Goal: Task Accomplishment & Management: Use online tool/utility

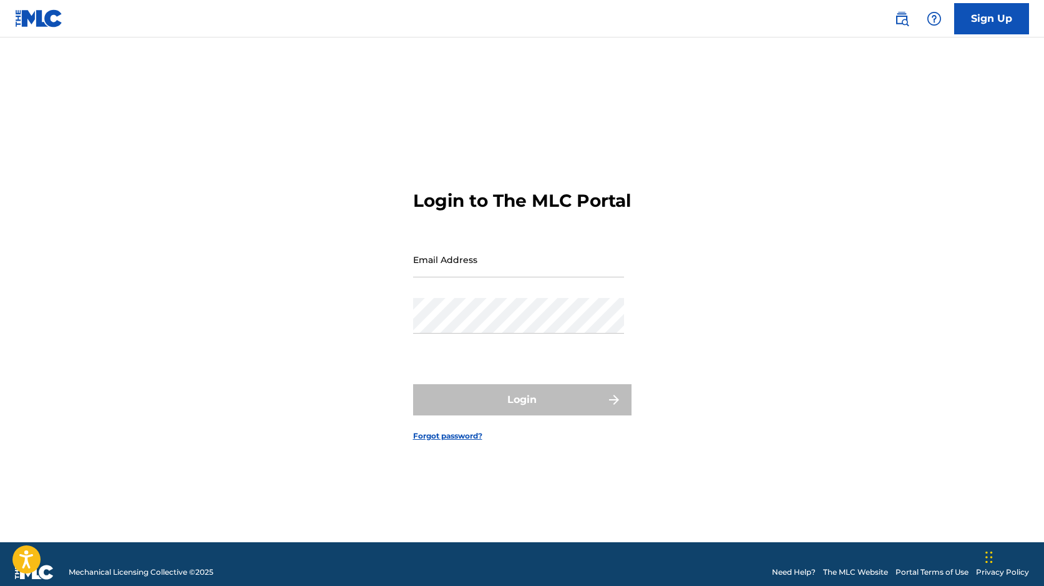
click at [469, 268] on input "Email Address" at bounding box center [518, 260] width 211 height 36
type input "[EMAIL_ADDRESS][DOMAIN_NAME]"
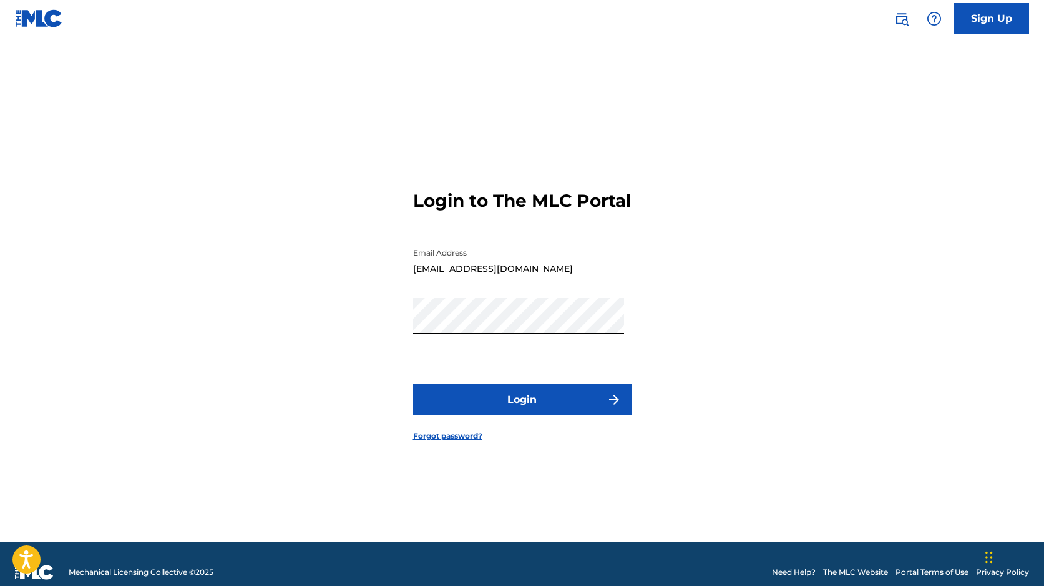
click at [513, 411] on button "Login" at bounding box center [522, 399] width 218 height 31
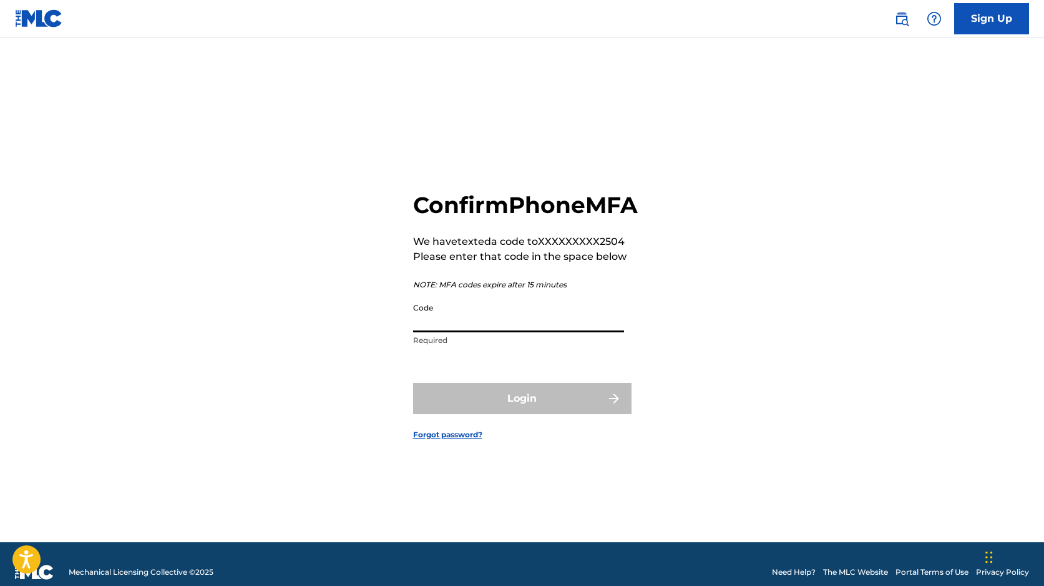
click at [439, 325] on input "Code" at bounding box center [518, 315] width 211 height 36
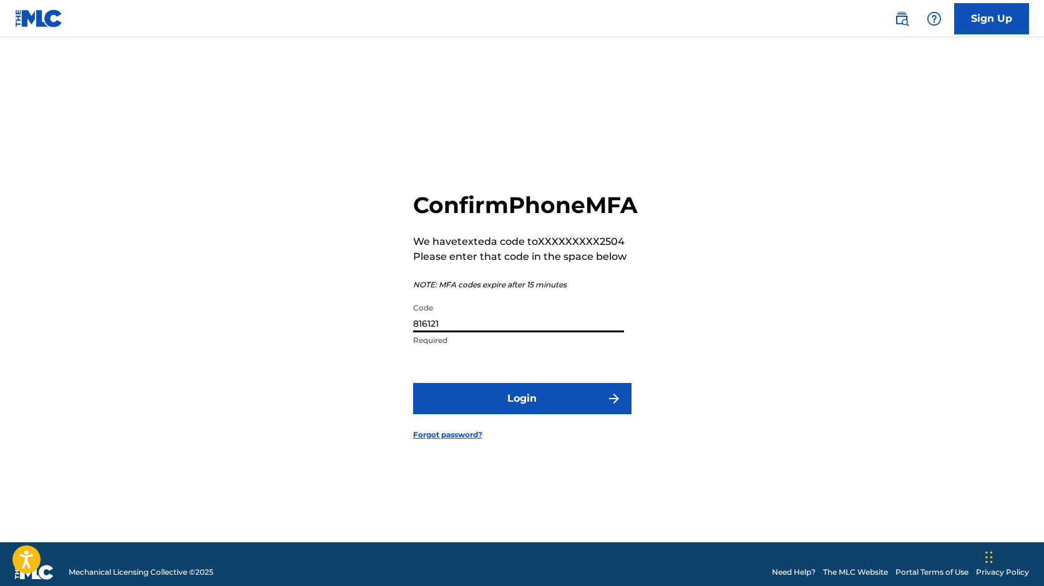
type input "816121"
click at [559, 414] on button "Login" at bounding box center [522, 398] width 218 height 31
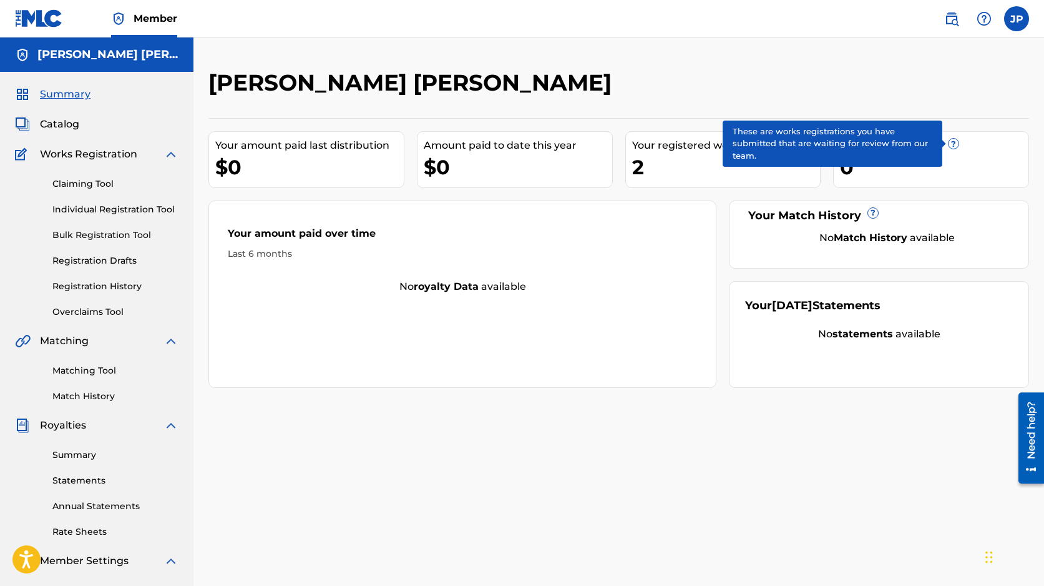
click at [954, 144] on span "?" at bounding box center [954, 144] width 10 height 10
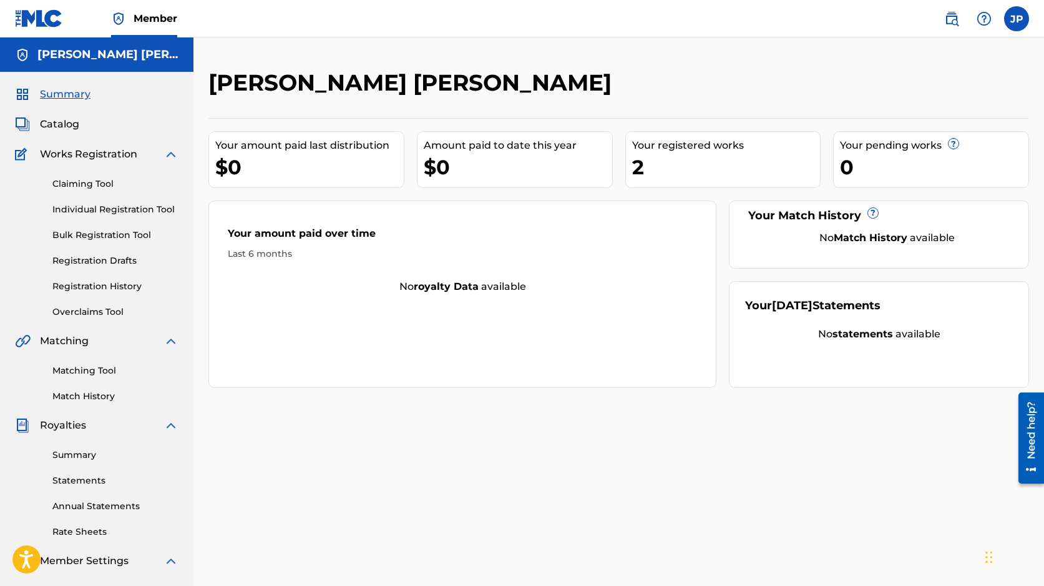
click at [656, 172] on div "2" at bounding box center [726, 167] width 189 height 28
click at [116, 263] on link "Registration Drafts" at bounding box center [115, 260] width 126 height 13
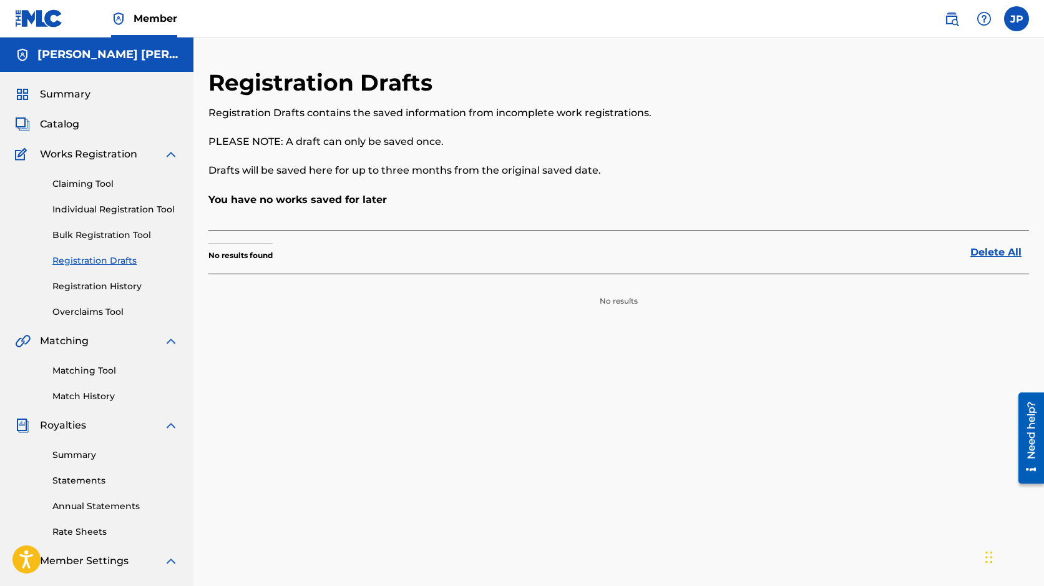
click at [109, 285] on link "Registration History" at bounding box center [115, 286] width 126 height 13
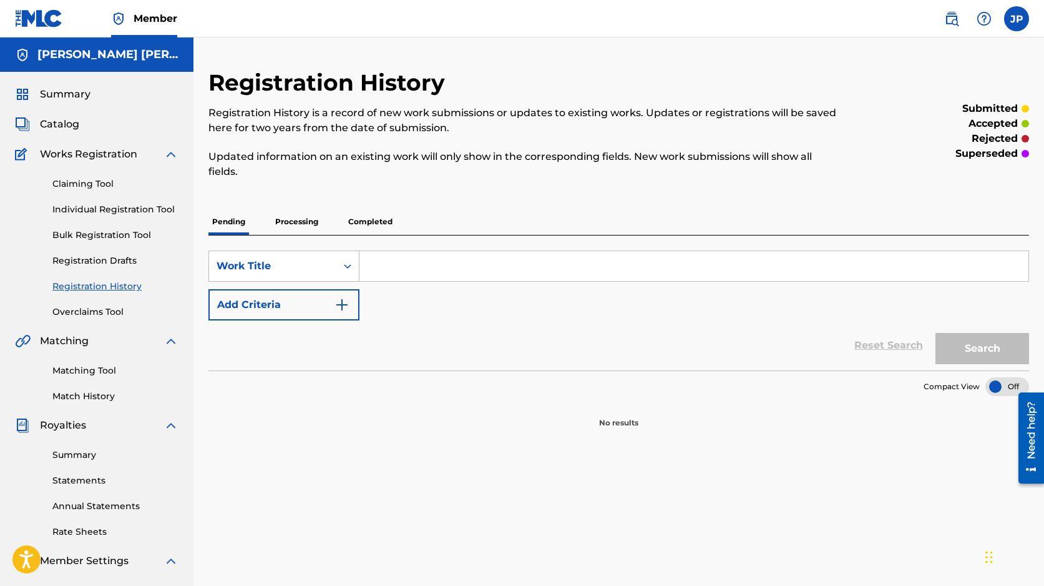
click at [280, 220] on p "Processing" at bounding box center [297, 222] width 51 height 26
click at [364, 220] on p "Completed" at bounding box center [371, 222] width 52 height 26
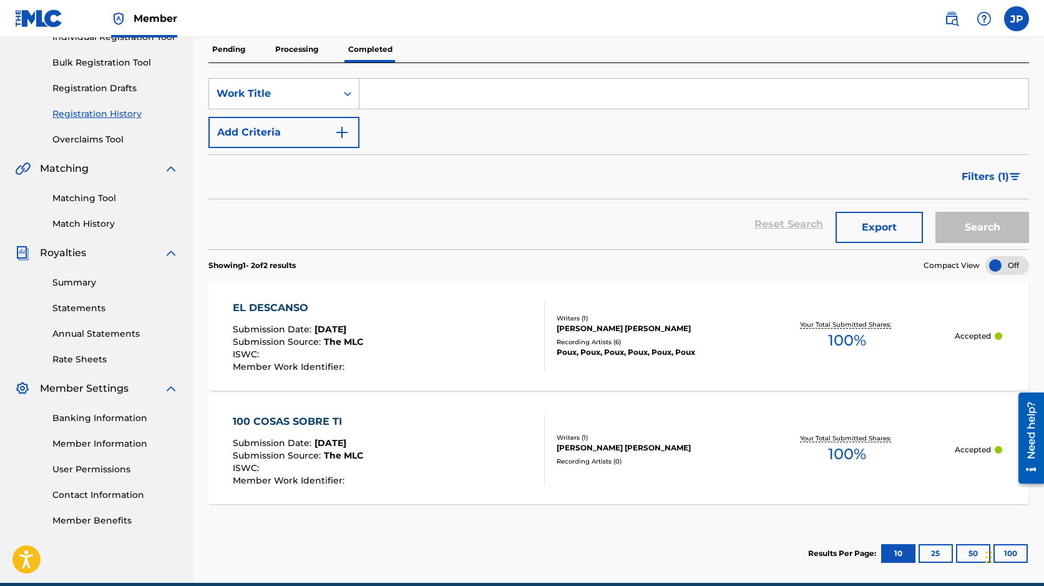
scroll to position [182, 0]
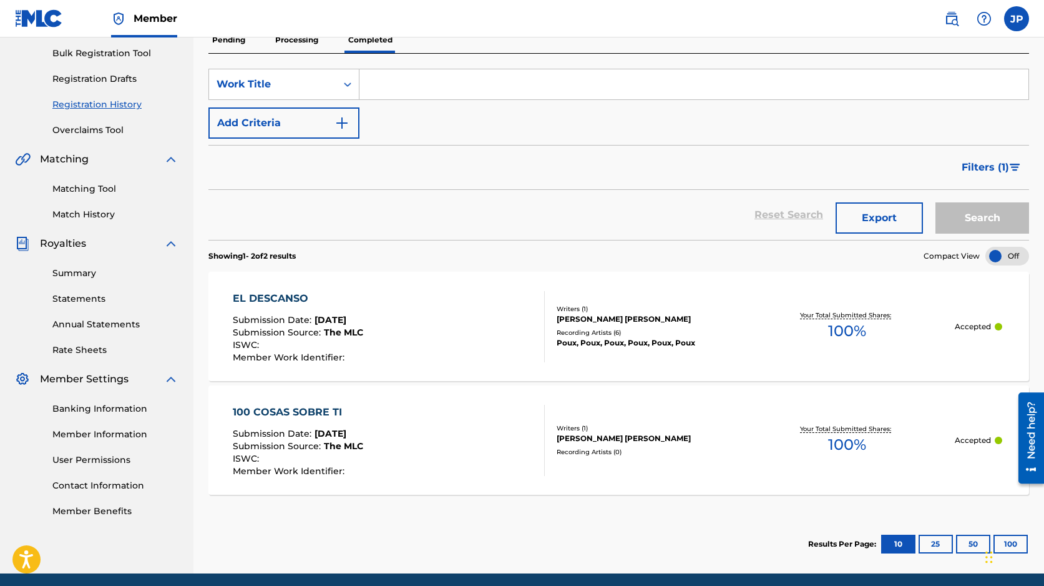
click at [970, 338] on div "EL DESCANSO Submission Date : [DATE] Submission Source : The MLC ISWC : Member …" at bounding box center [619, 326] width 821 height 109
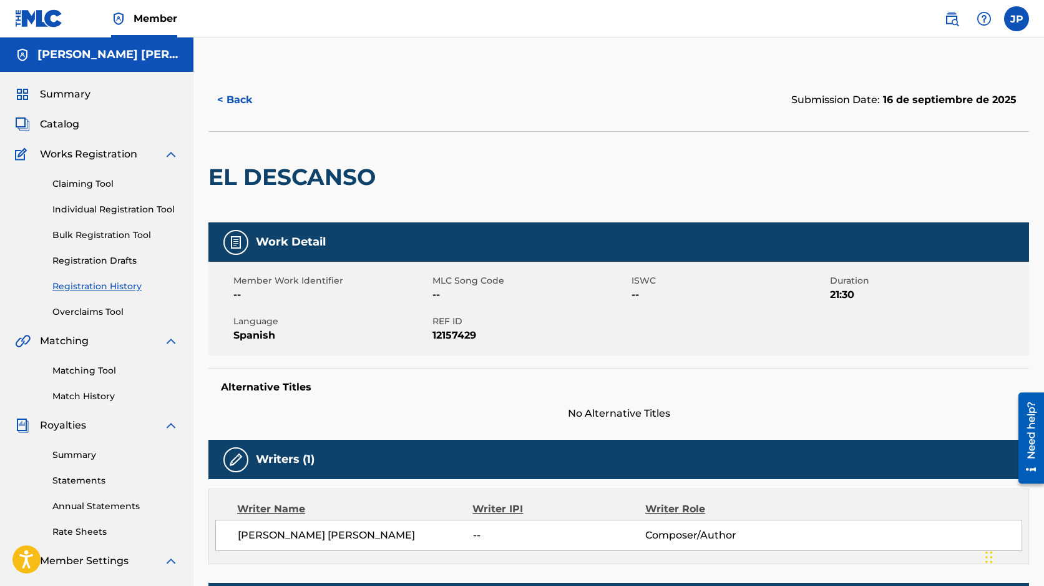
click at [244, 98] on button "< Back" at bounding box center [246, 99] width 75 height 31
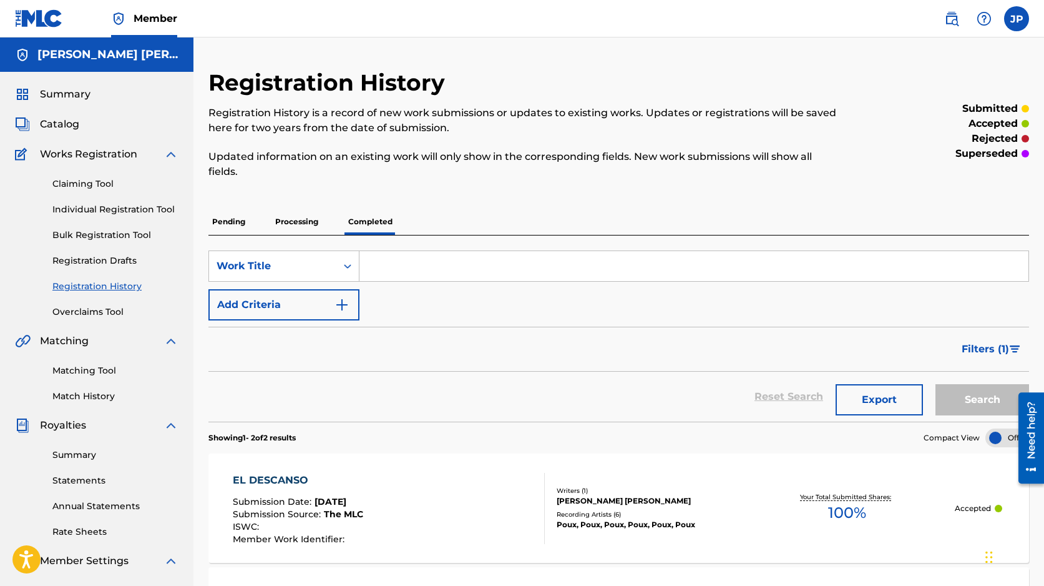
click at [172, 154] on img at bounding box center [171, 154] width 15 height 15
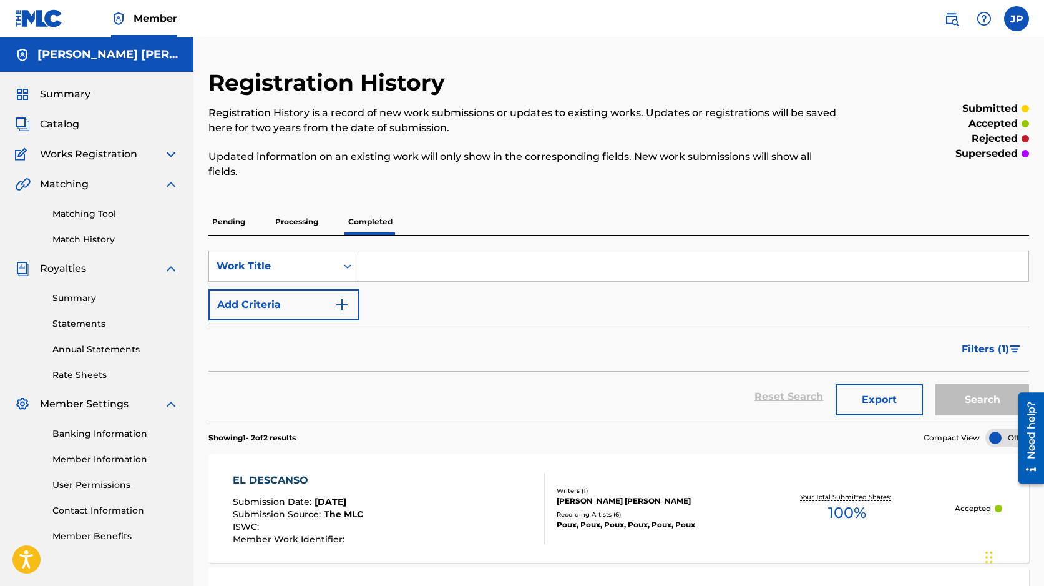
click at [172, 149] on img at bounding box center [171, 154] width 15 height 15
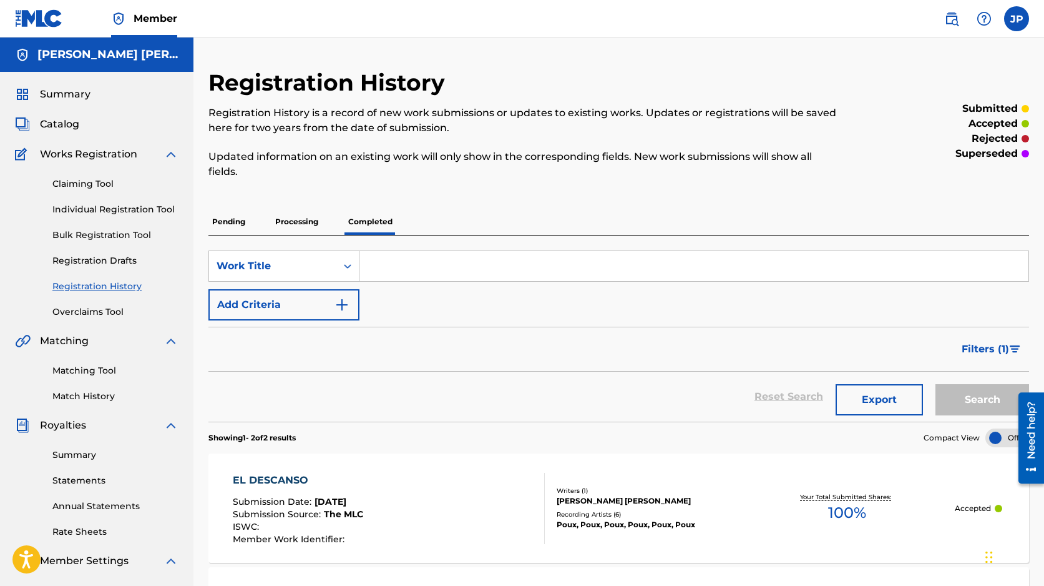
click at [168, 340] on img at bounding box center [171, 340] width 15 height 15
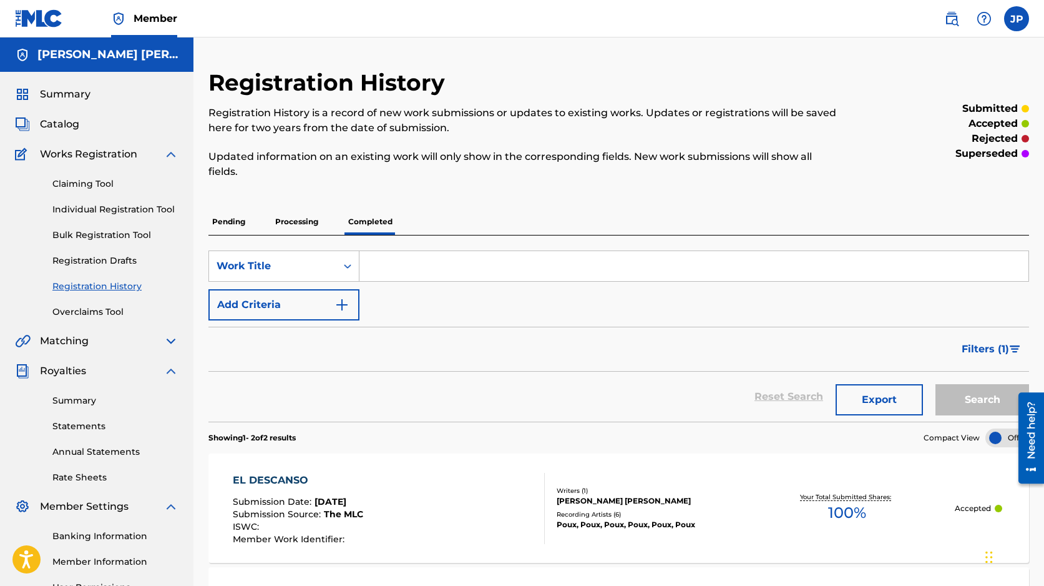
click at [133, 341] on div "Matching" at bounding box center [97, 340] width 164 height 15
click at [170, 336] on img at bounding box center [171, 340] width 15 height 15
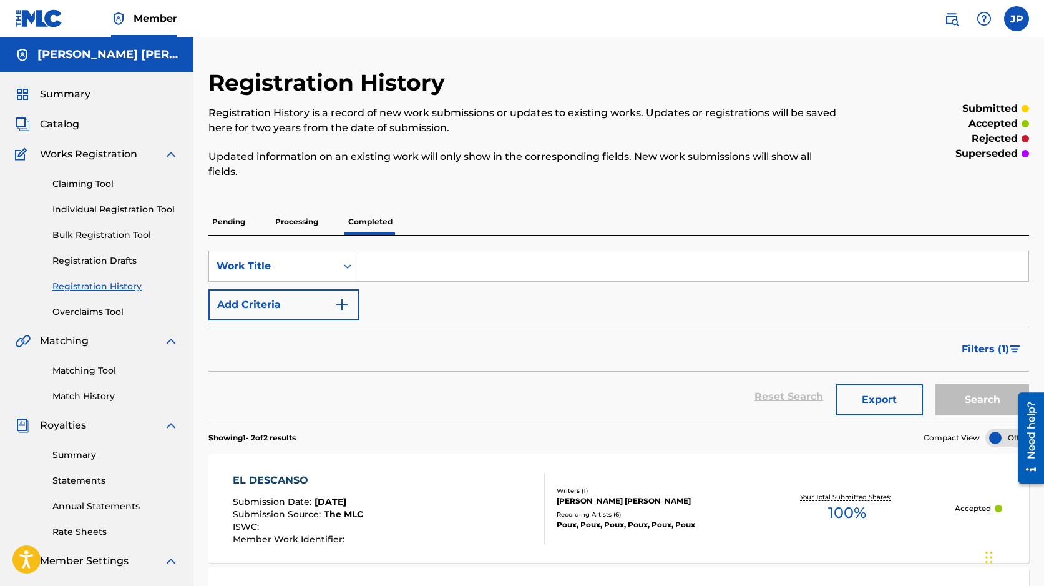
click at [104, 374] on link "Matching Tool" at bounding box center [115, 370] width 126 height 13
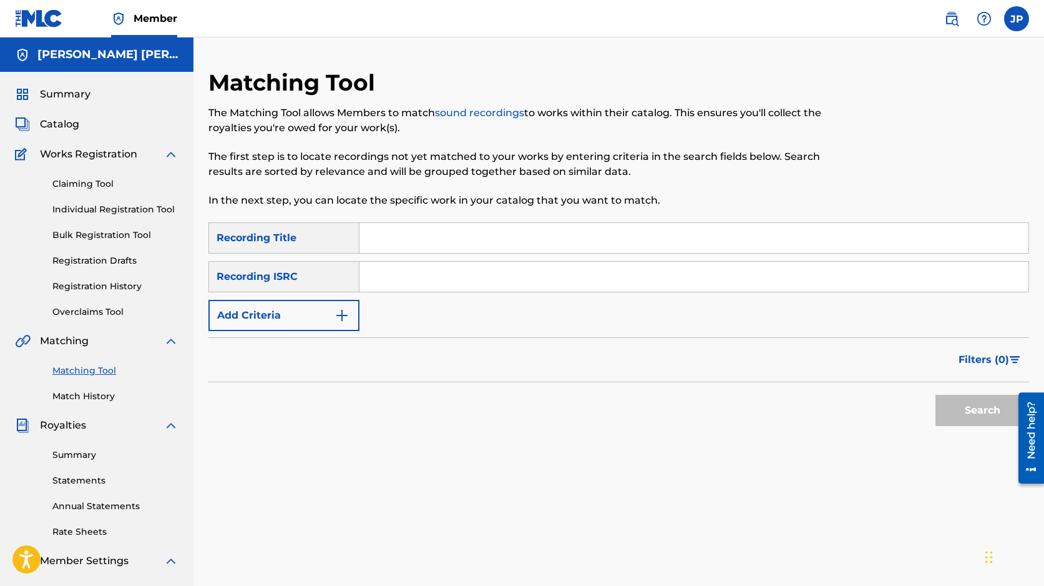
click at [399, 239] on input "Search Form" at bounding box center [694, 238] width 669 height 30
type input "Noches de Verano"
click at [413, 269] on input "Search Form" at bounding box center [694, 277] width 669 height 30
paste input "MX5451800022"
type input "MX5451800022"
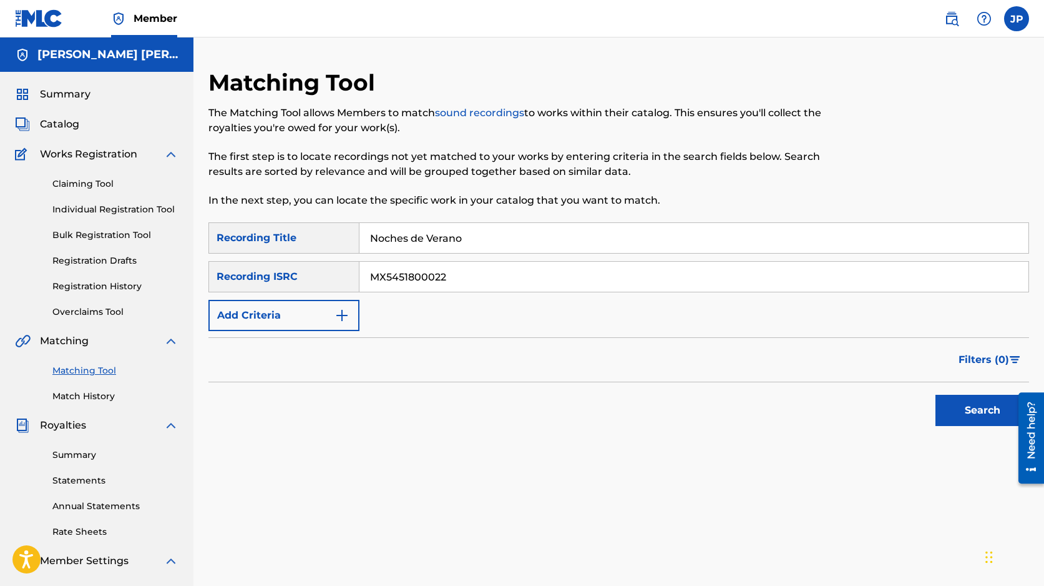
click at [968, 413] on button "Search" at bounding box center [983, 410] width 94 height 31
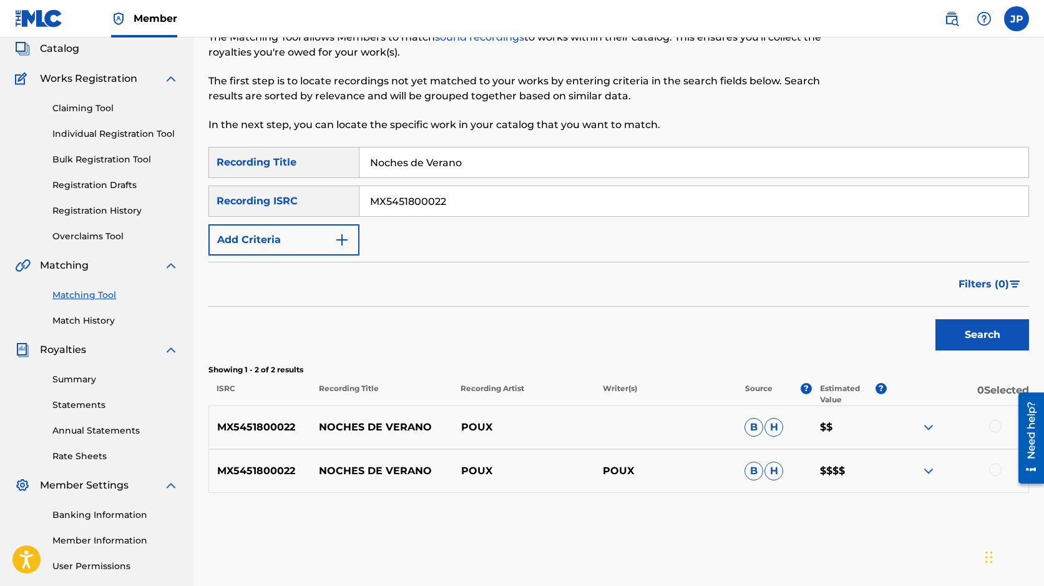
scroll to position [87, 0]
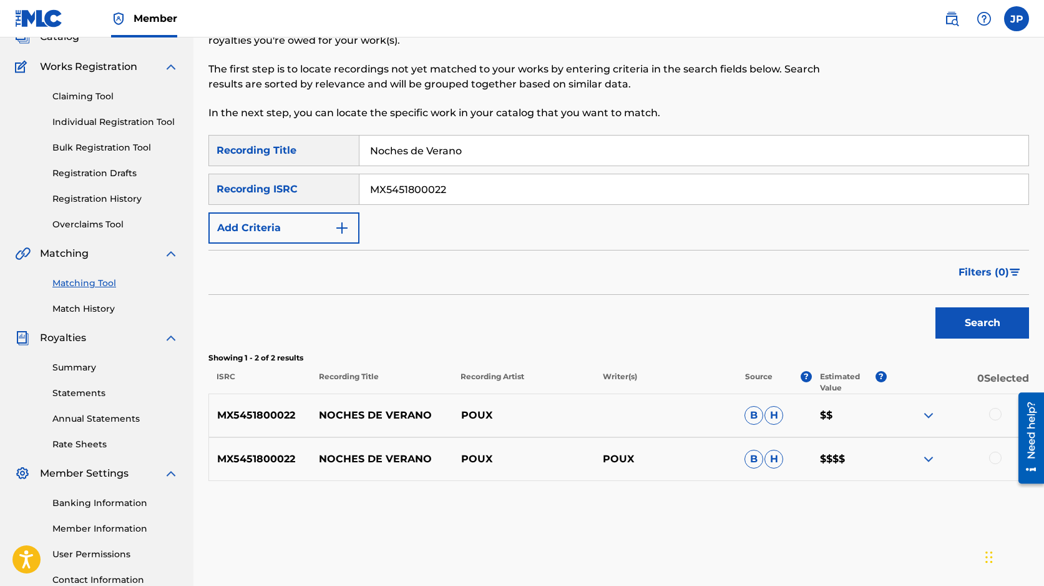
click at [929, 457] on img at bounding box center [928, 458] width 15 height 15
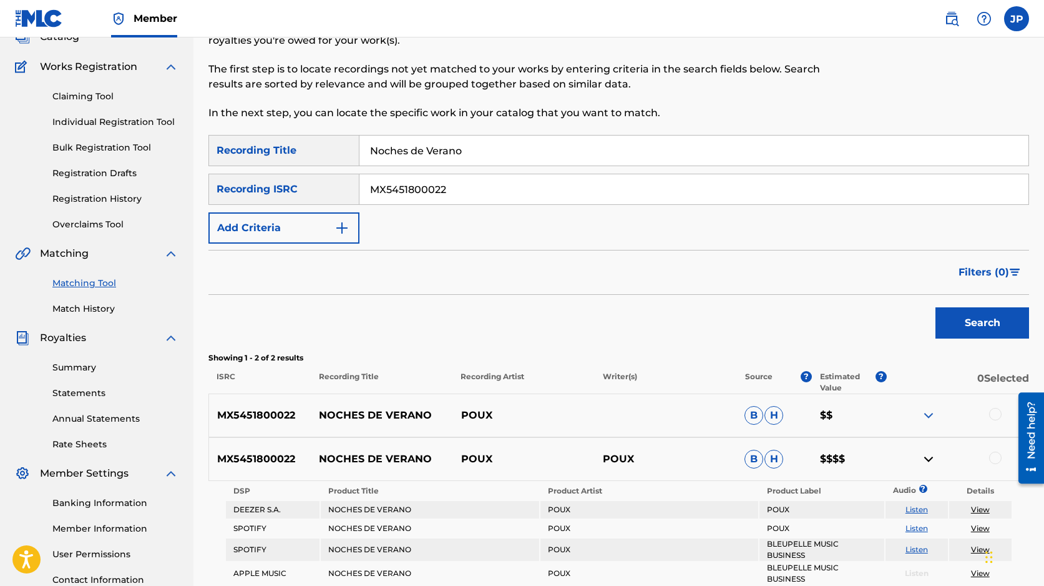
scroll to position [206, 0]
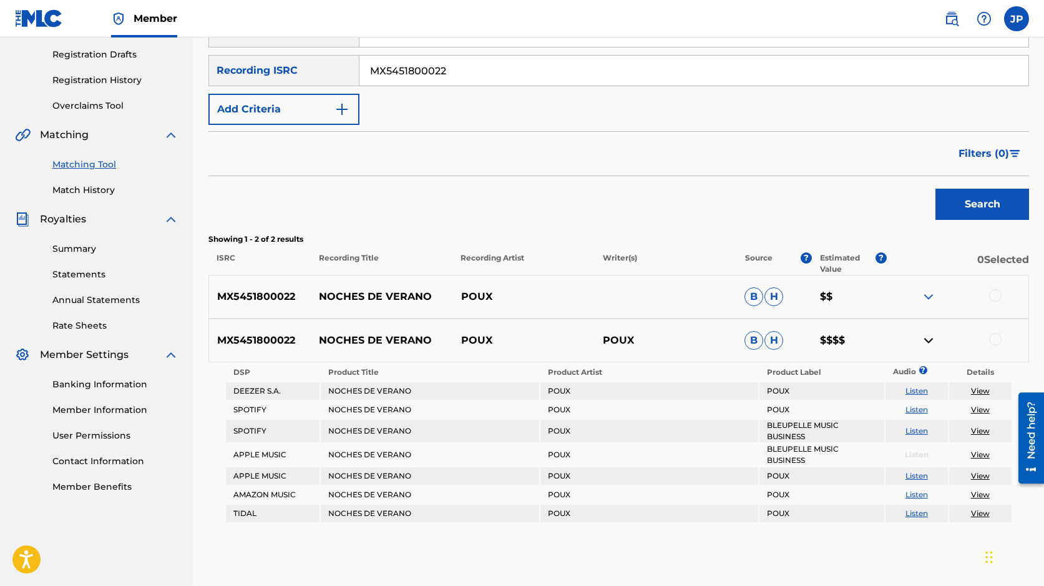
click at [725, 194] on div "Search" at bounding box center [619, 201] width 821 height 50
click at [1001, 293] on div at bounding box center [995, 295] width 12 height 12
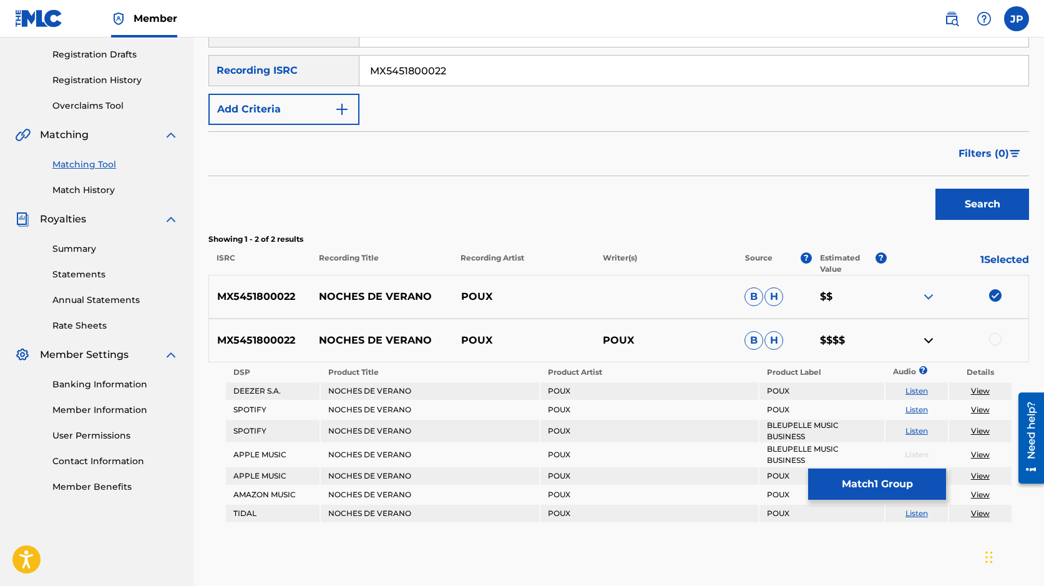
click at [994, 334] on div at bounding box center [995, 339] width 12 height 12
click at [876, 481] on button "Match 2 Groups" at bounding box center [877, 483] width 138 height 31
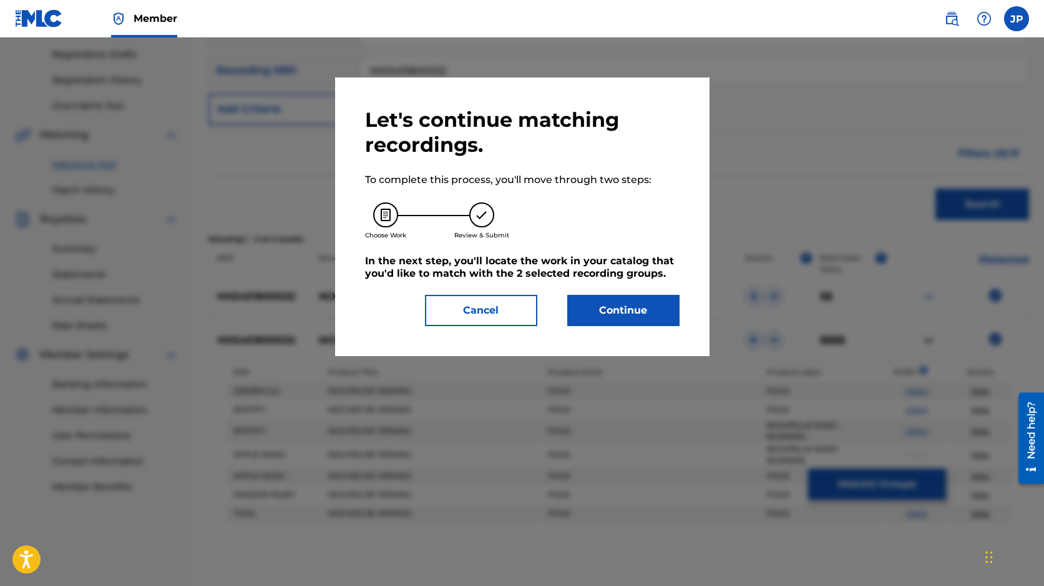
click at [619, 315] on button "Continue" at bounding box center [623, 310] width 112 height 31
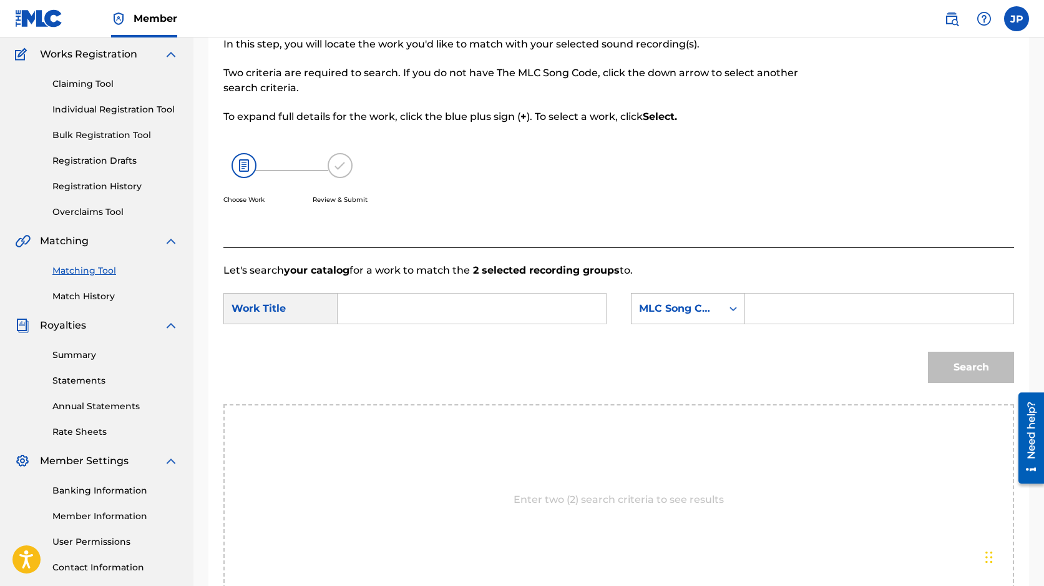
scroll to position [0, 0]
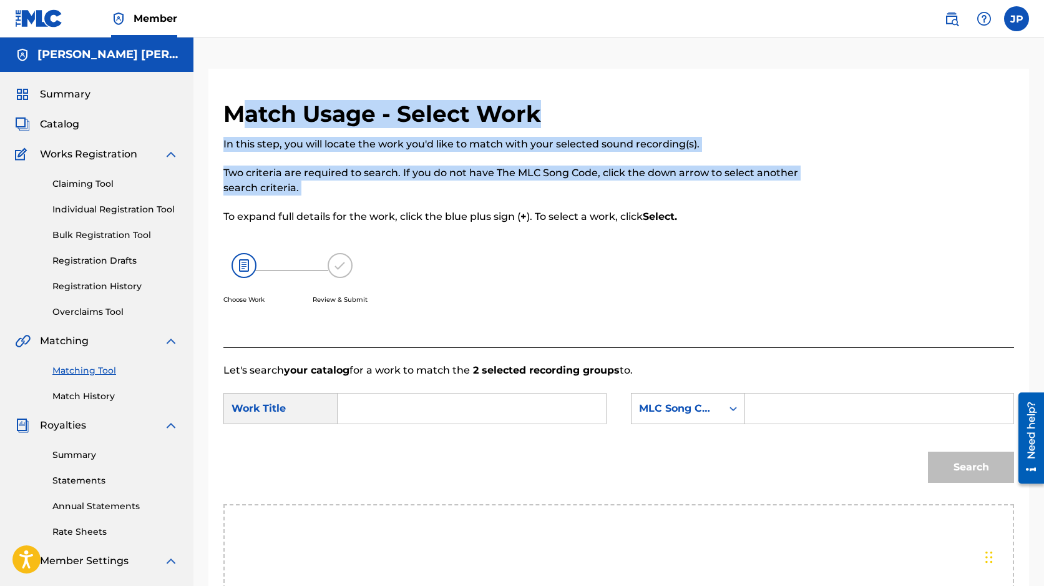
drag, startPoint x: 702, startPoint y: 207, endPoint x: 242, endPoint y: 125, distance: 467.9
click at [242, 125] on div "Match Usage - Select Work In this step, you will locate the work you'd like to …" at bounding box center [527, 223] width 609 height 247
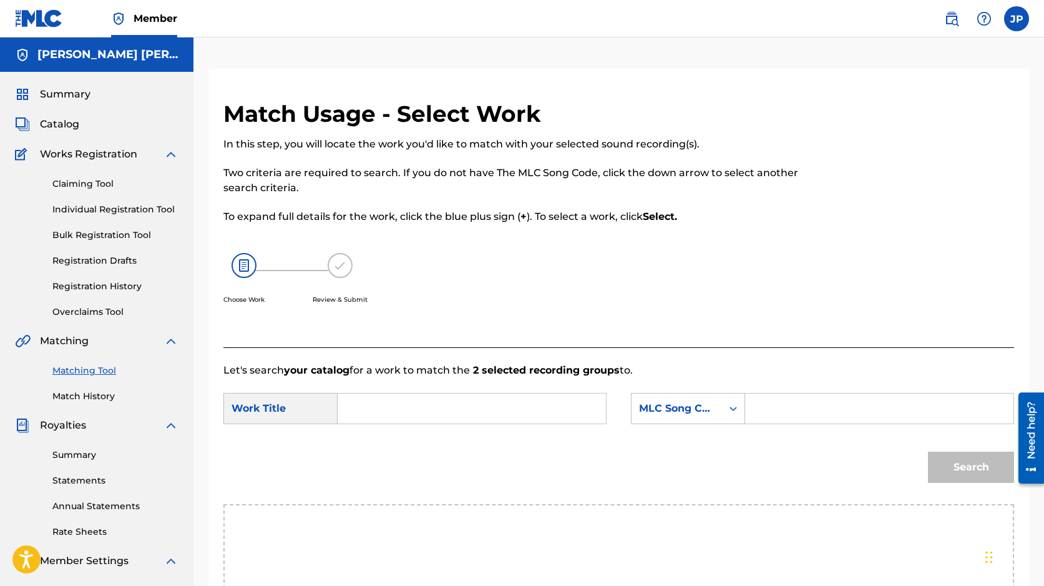
click at [629, 195] on p "Two criteria are required to search. If you do not have The MLC Song Code, clic…" at bounding box center [527, 180] width 609 height 30
drag, startPoint x: 712, startPoint y: 215, endPoint x: 215, endPoint y: 115, distance: 506.9
click at [215, 115] on div "Match Usage - Select Work In this step, you will locate the work you'd like to …" at bounding box center [619, 436] width 821 height 672
copy div "Match Usage - Select Work In this step, you will locate the work you'd like to …"
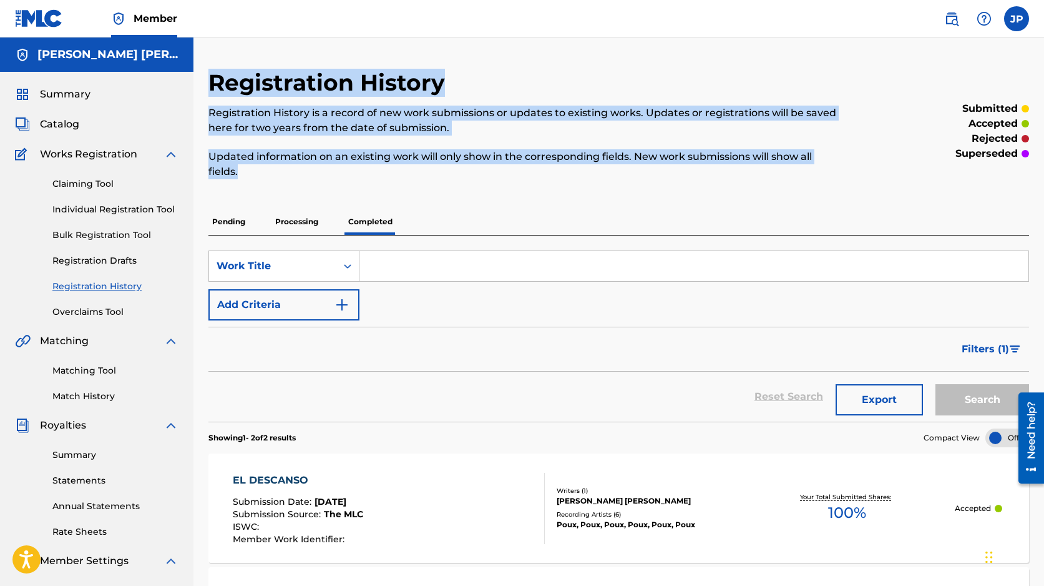
drag, startPoint x: 287, startPoint y: 165, endPoint x: 209, endPoint y: 86, distance: 111.2
click at [209, 86] on div "Registration History Registration History is a record of new work submissions o…" at bounding box center [525, 131] width 632 height 125
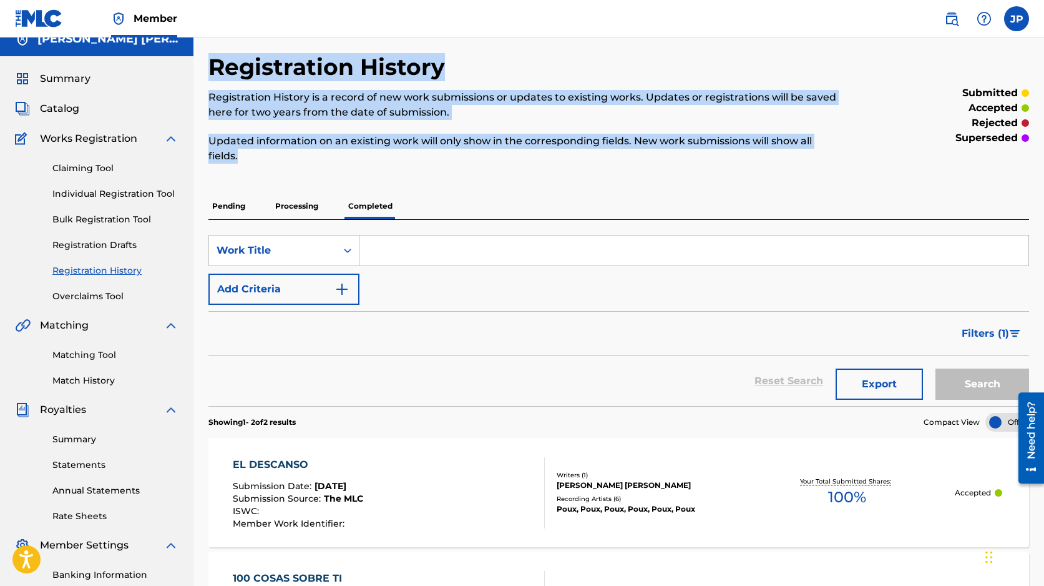
scroll to position [102, 0]
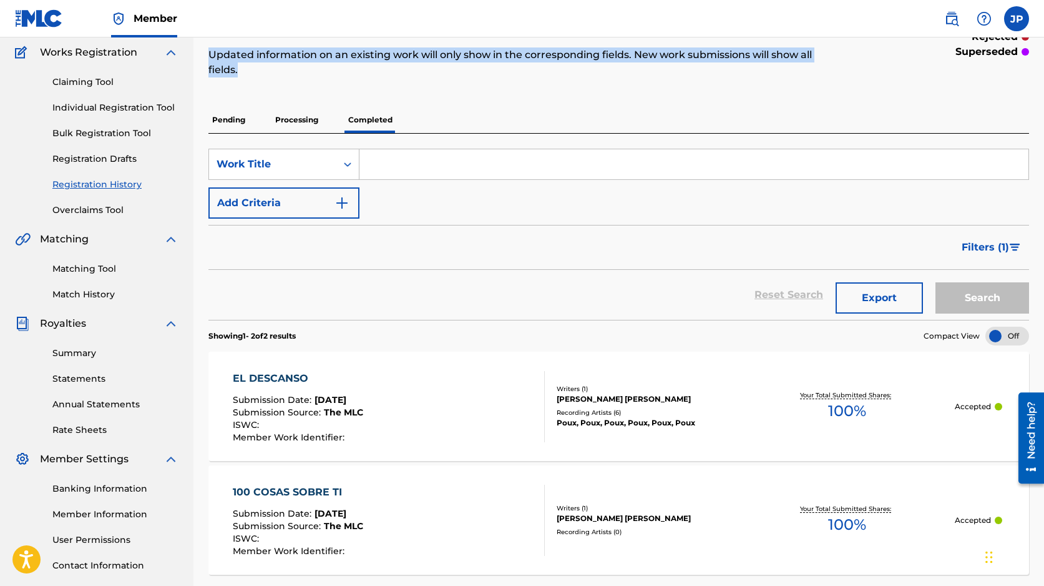
click at [101, 268] on link "Matching Tool" at bounding box center [115, 268] width 126 height 13
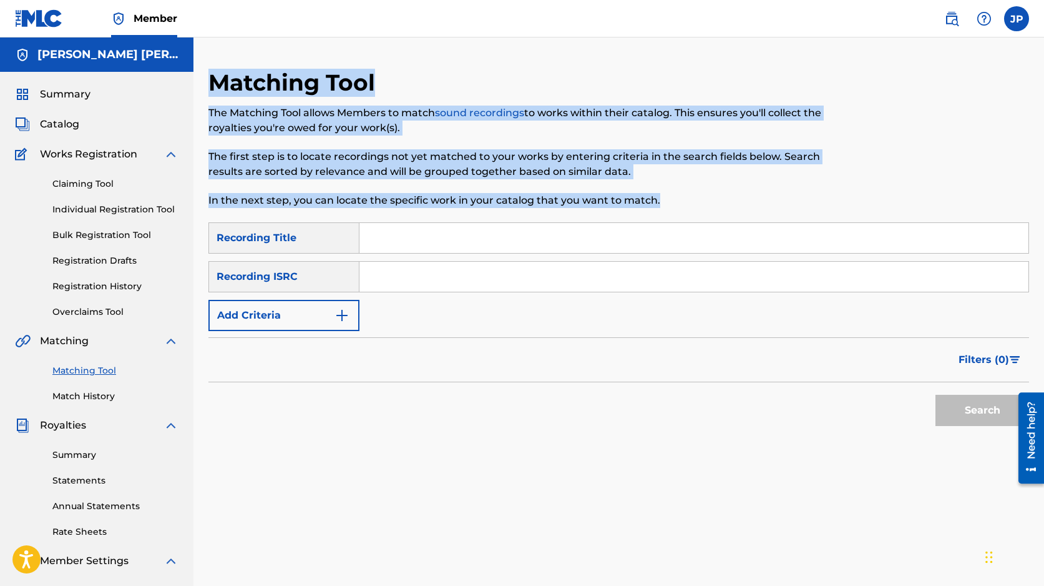
drag, startPoint x: 682, startPoint y: 200, endPoint x: 207, endPoint y: 82, distance: 489.7
click at [207, 82] on div "Matching Tool The Matching Tool allows Members to match sound recordings to wor…" at bounding box center [619, 392] width 851 height 646
copy div "Matching Tool The Matching Tool allows Members to match sound recordings to wor…"
click at [110, 177] on link "Claiming Tool" at bounding box center [115, 183] width 126 height 13
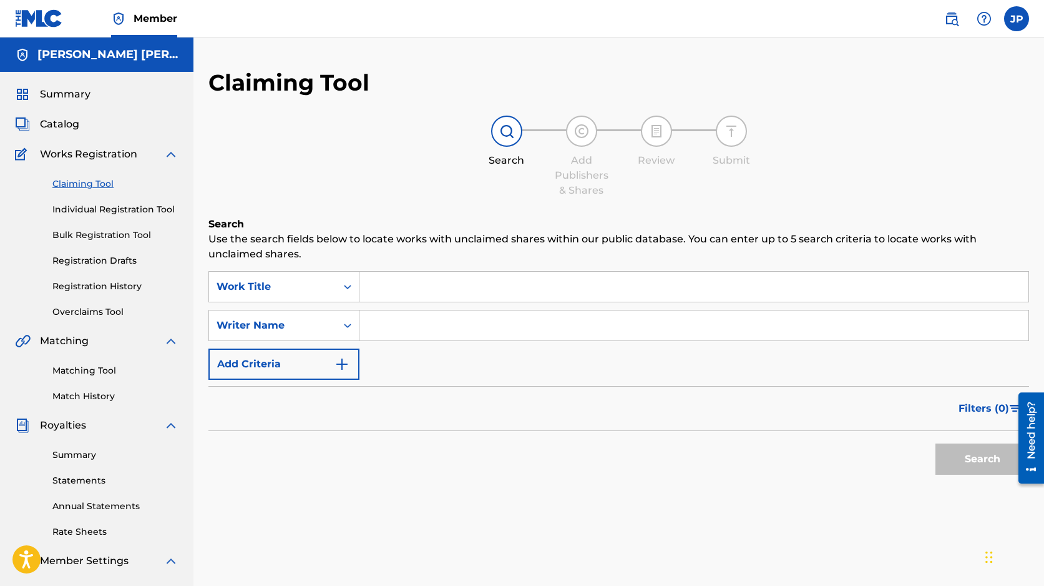
click at [124, 262] on link "Registration Drafts" at bounding box center [115, 260] width 126 height 13
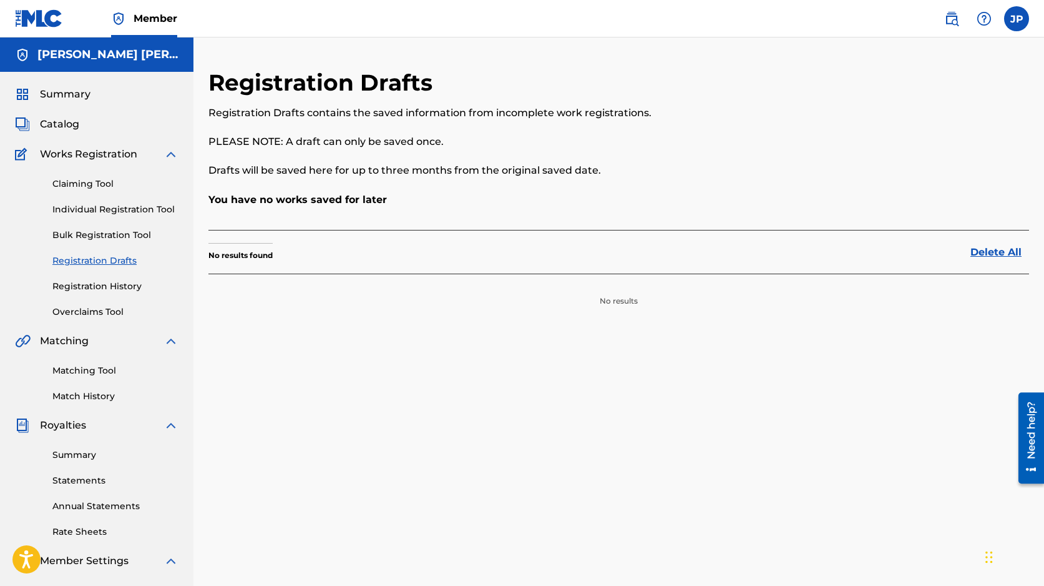
click at [82, 157] on span "Works Registration" at bounding box center [88, 154] width 97 height 15
click at [170, 341] on img at bounding box center [171, 340] width 15 height 15
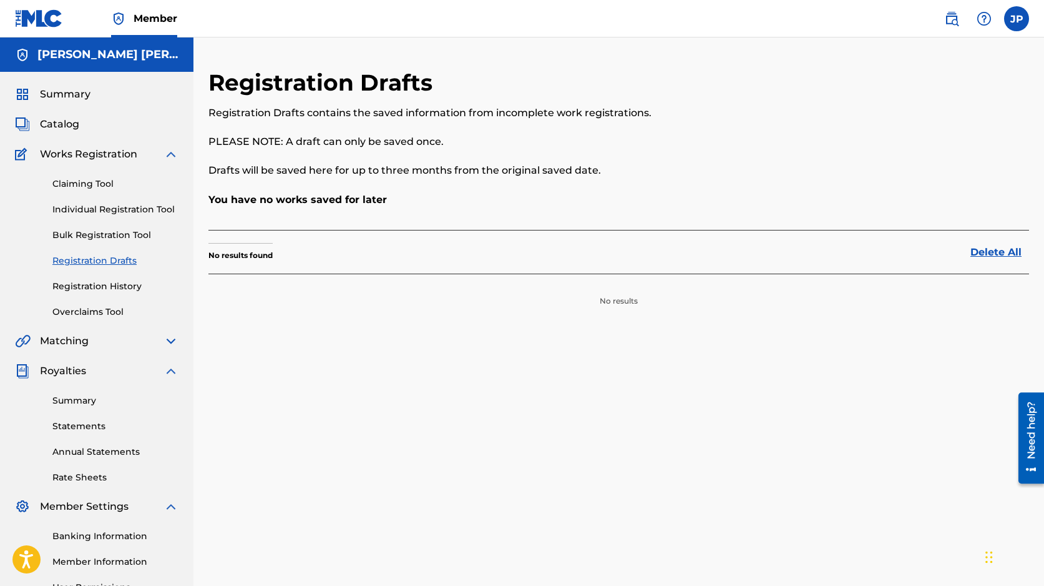
click at [167, 152] on img at bounding box center [171, 154] width 15 height 15
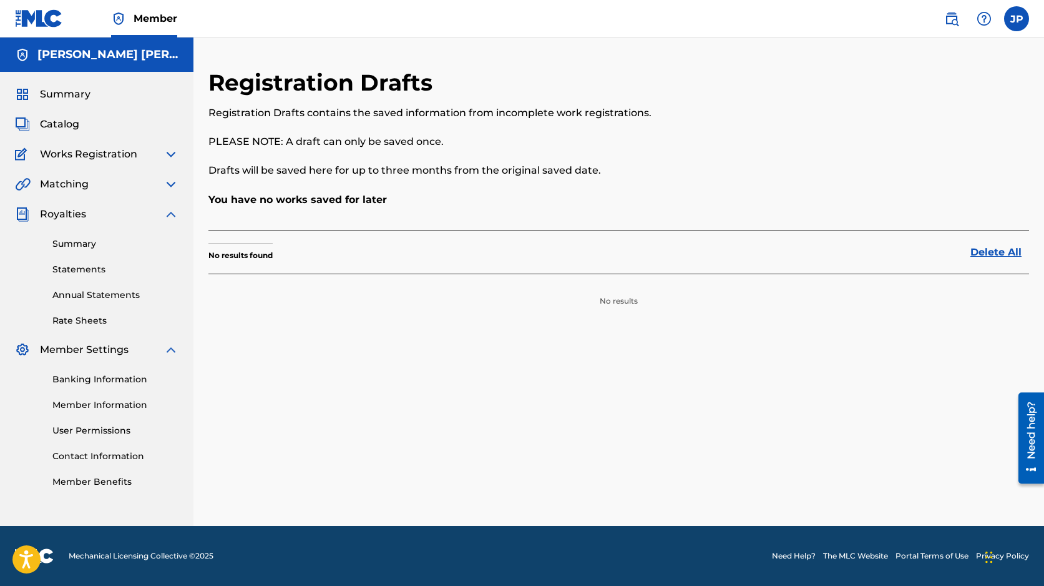
click at [145, 159] on div "Works Registration" at bounding box center [97, 154] width 164 height 15
click at [170, 154] on img at bounding box center [171, 154] width 15 height 15
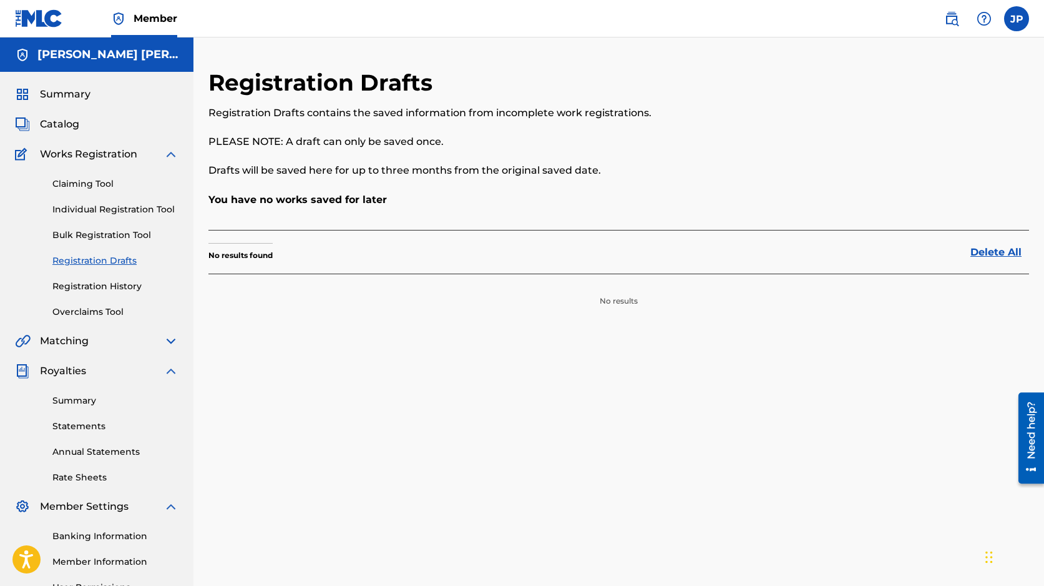
click at [81, 91] on span "Summary" at bounding box center [65, 94] width 51 height 15
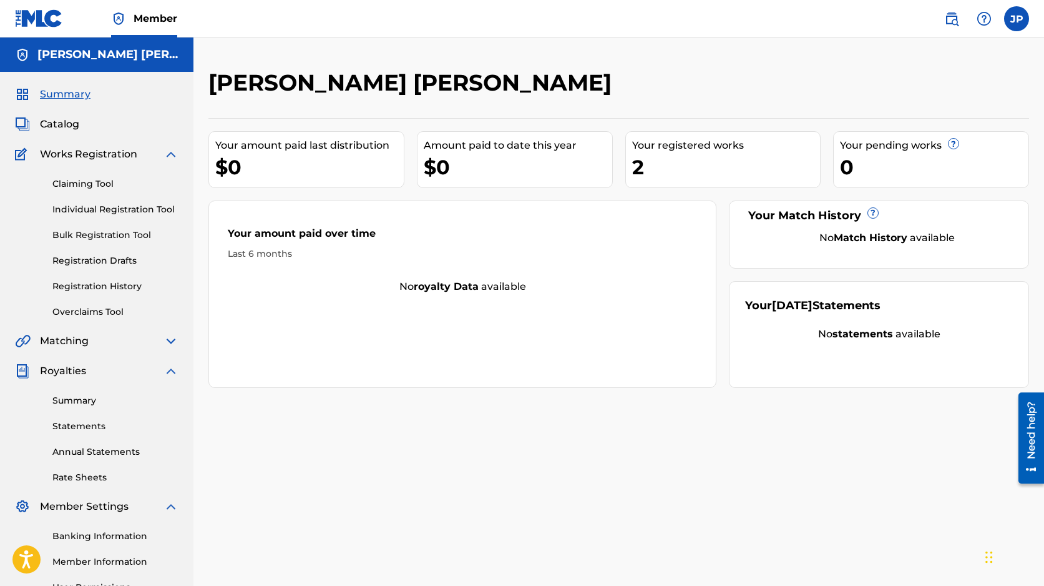
click at [89, 184] on link "Claiming Tool" at bounding box center [115, 183] width 126 height 13
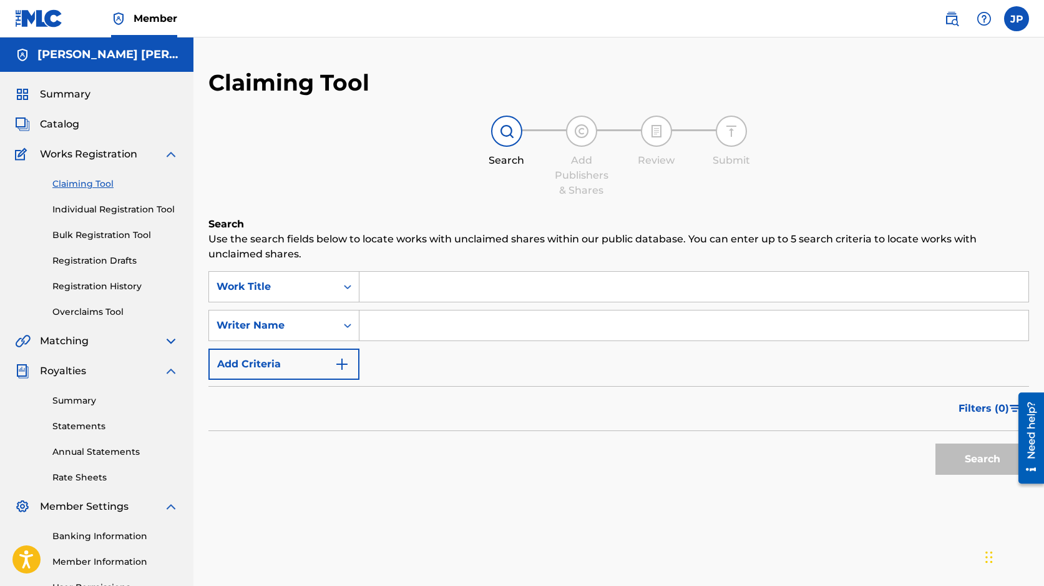
click at [111, 207] on link "Individual Registration Tool" at bounding box center [115, 209] width 126 height 13
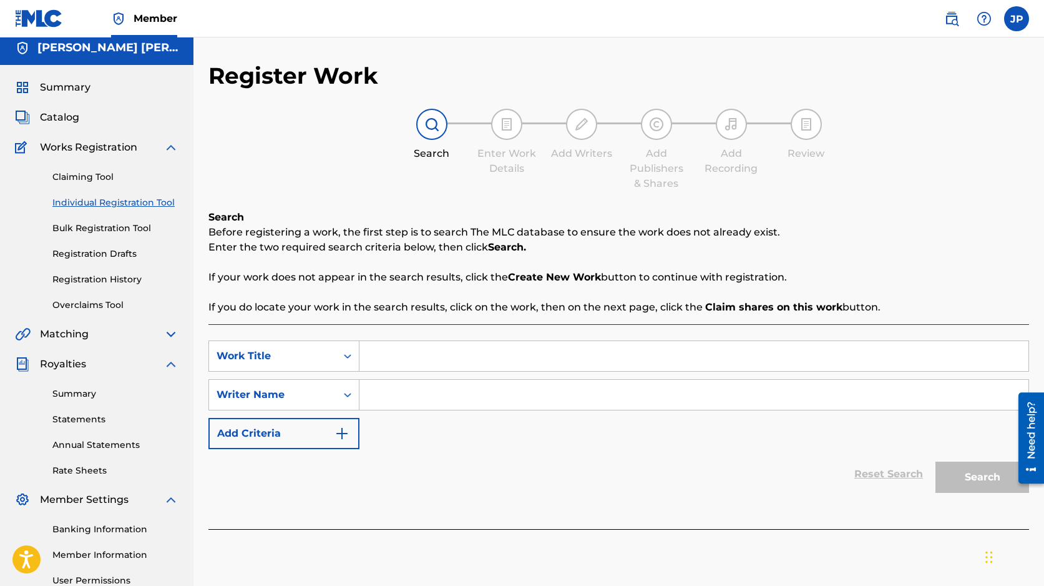
scroll to position [10, 0]
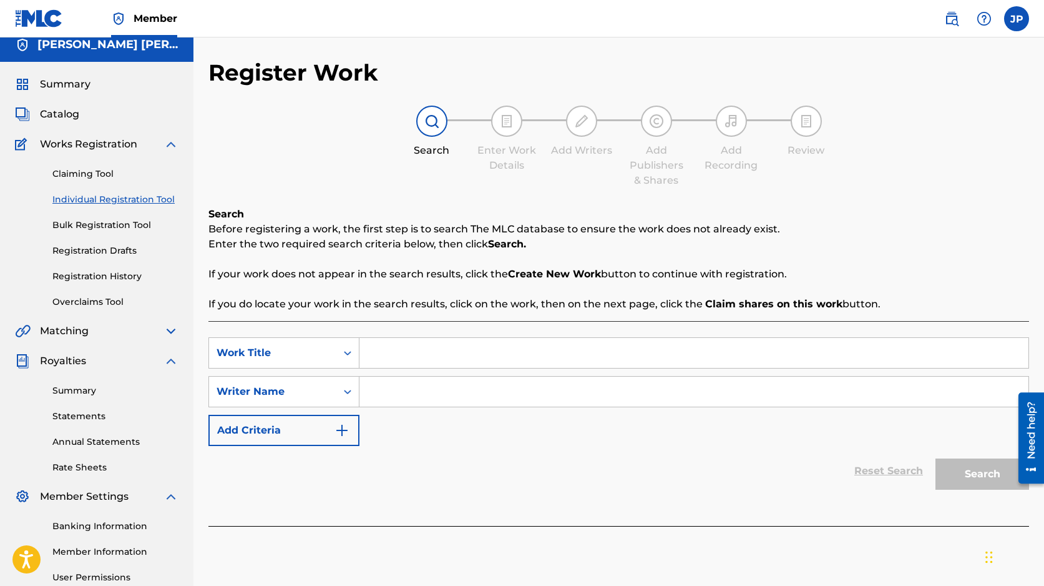
click at [122, 254] on link "Registration Drafts" at bounding box center [115, 250] width 126 height 13
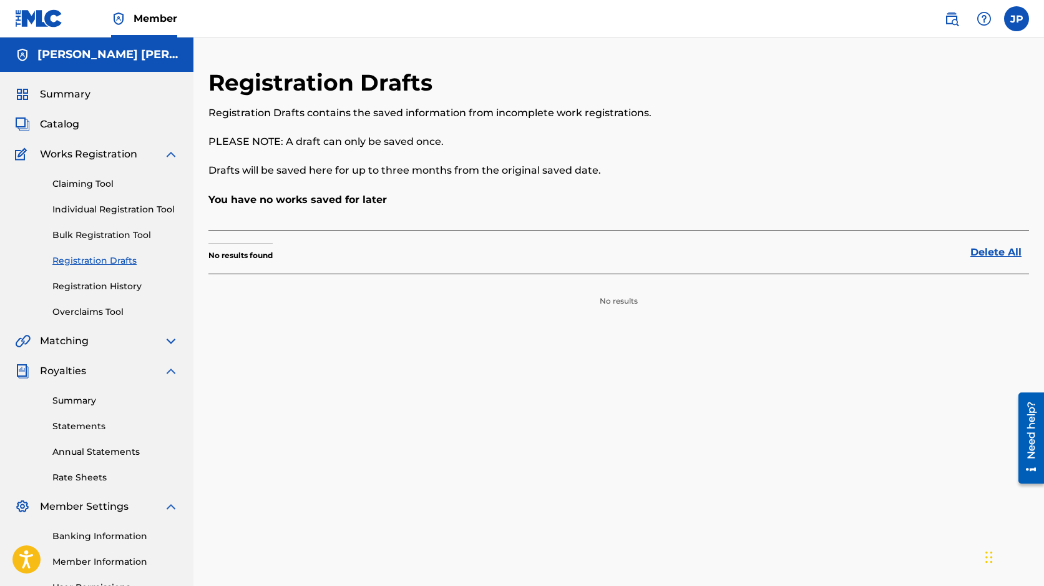
click at [117, 289] on link "Registration History" at bounding box center [115, 286] width 126 height 13
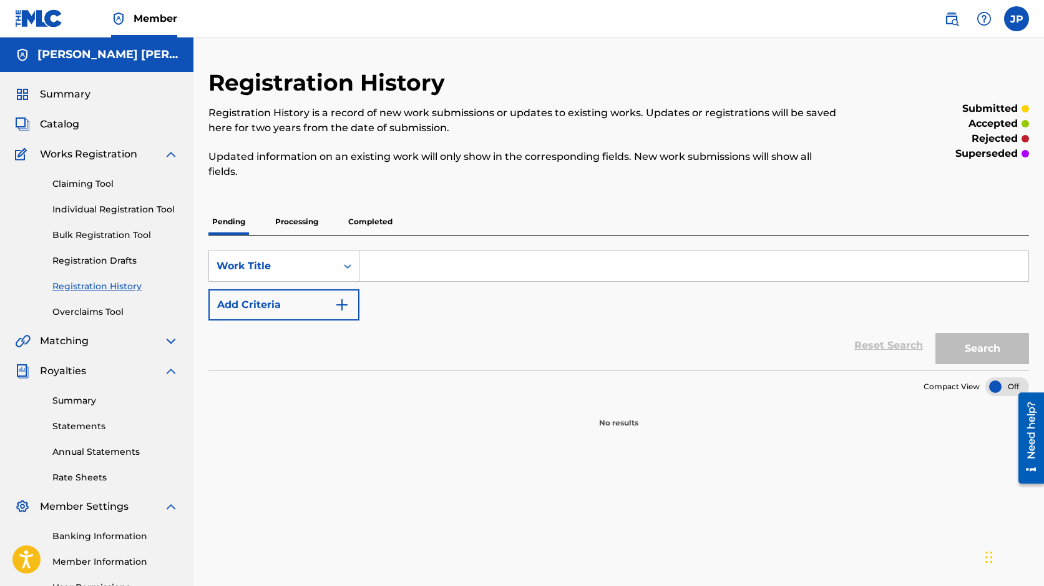
click at [356, 227] on p "Completed" at bounding box center [371, 222] width 52 height 26
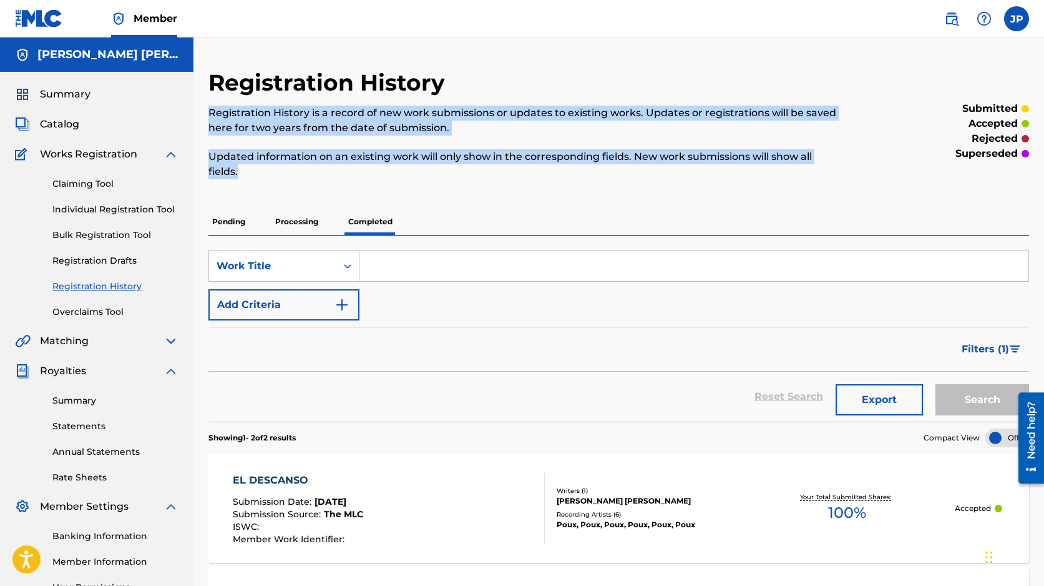
drag, startPoint x: 290, startPoint y: 172, endPoint x: 210, endPoint y: 101, distance: 106.6
click at [210, 101] on div "Registration History Registration History is a record of new work submissions o…" at bounding box center [525, 131] width 632 height 125
click at [558, 121] on p "Registration History is a record of new work submissions or updates to existing…" at bounding box center [525, 121] width 632 height 30
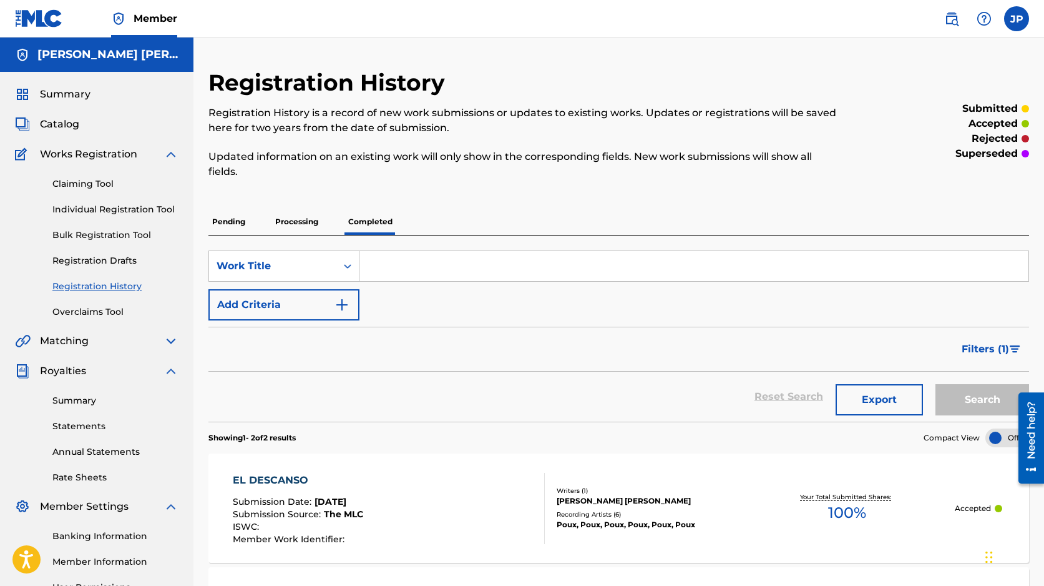
click at [62, 94] on span "Summary" at bounding box center [65, 94] width 51 height 15
